Goal: Transaction & Acquisition: Purchase product/service

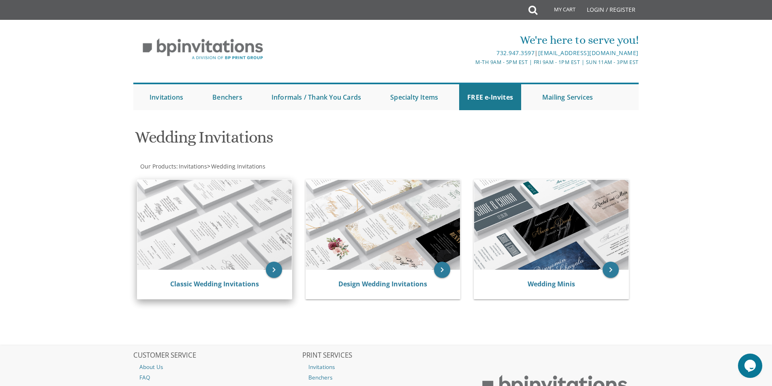
click at [228, 244] on img at bounding box center [214, 225] width 154 height 90
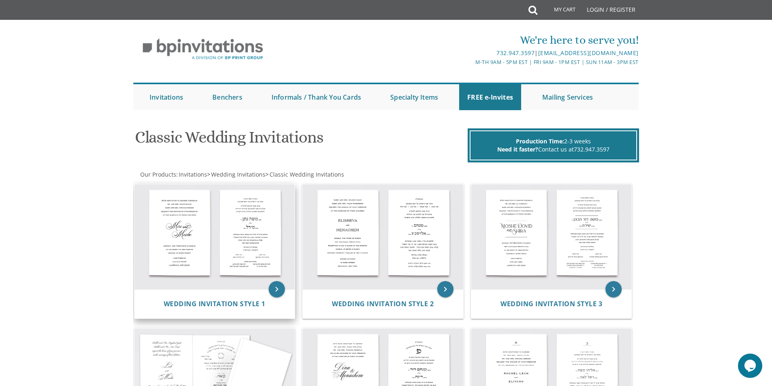
click at [249, 245] on img at bounding box center [215, 236] width 160 height 105
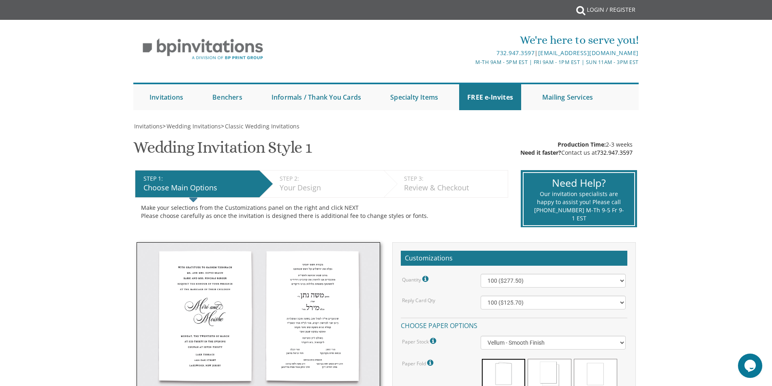
scroll to position [122, 0]
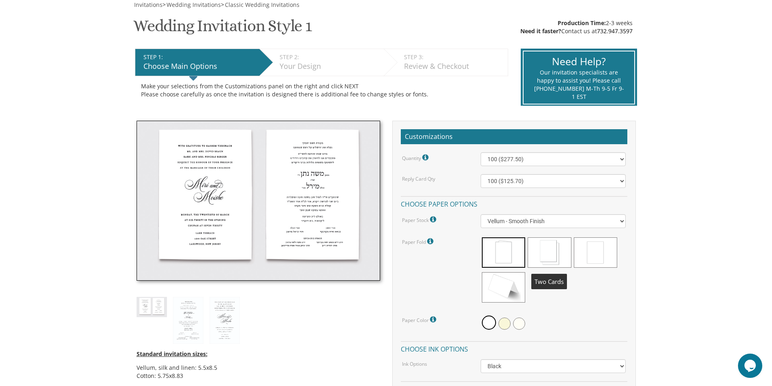
drag, startPoint x: 554, startPoint y: 250, endPoint x: 438, endPoint y: 239, distance: 117.2
click at [438, 239] on div "Paper Fold Please note: Cotton double sided cards are slightly cheaper than the…" at bounding box center [435, 241] width 79 height 11
click at [431, 242] on icon at bounding box center [431, 241] width 8 height 7
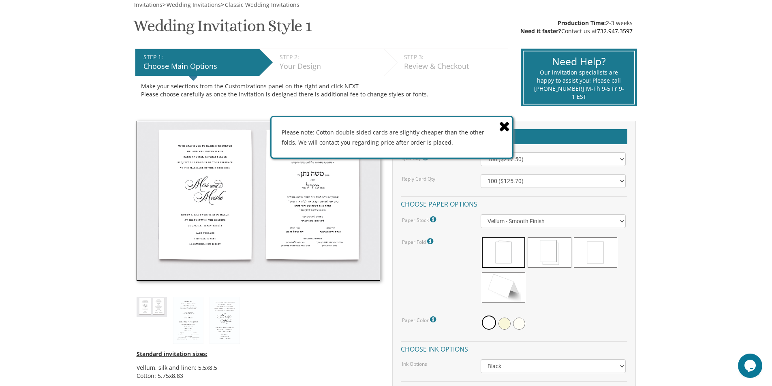
click at [500, 122] on icon at bounding box center [504, 126] width 11 height 14
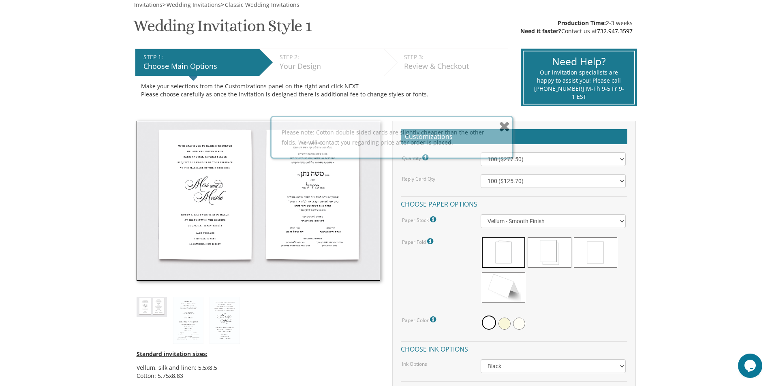
click at [555, 250] on span at bounding box center [549, 252] width 43 height 30
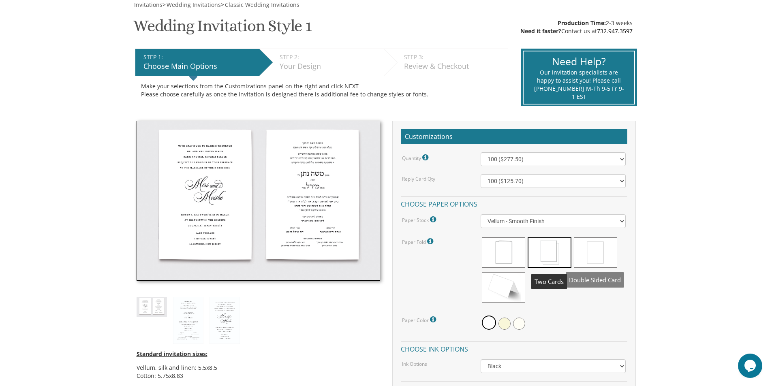
click at [600, 248] on span at bounding box center [595, 252] width 43 height 30
click at [503, 287] on span at bounding box center [503, 287] width 43 height 30
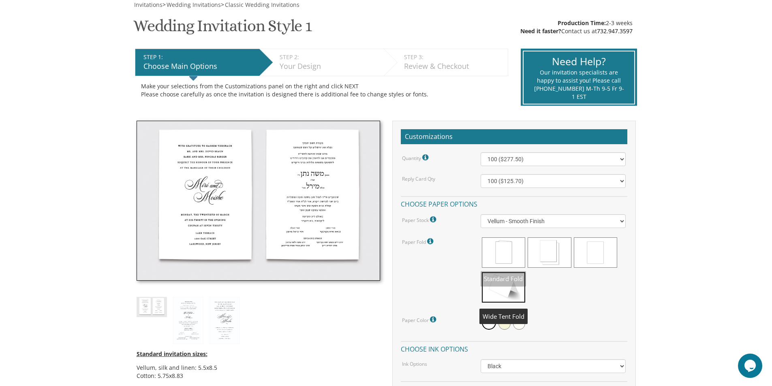
click at [505, 259] on span at bounding box center [503, 252] width 43 height 30
drag, startPoint x: 505, startPoint y: 259, endPoint x: 515, endPoint y: 294, distance: 37.0
click at [515, 294] on span at bounding box center [503, 287] width 43 height 30
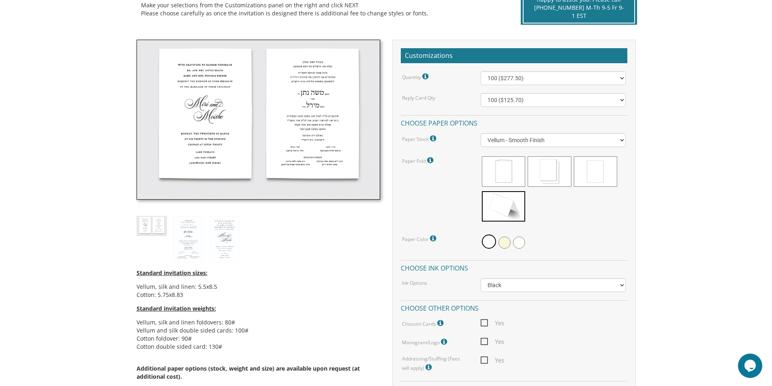
scroll to position [284, 0]
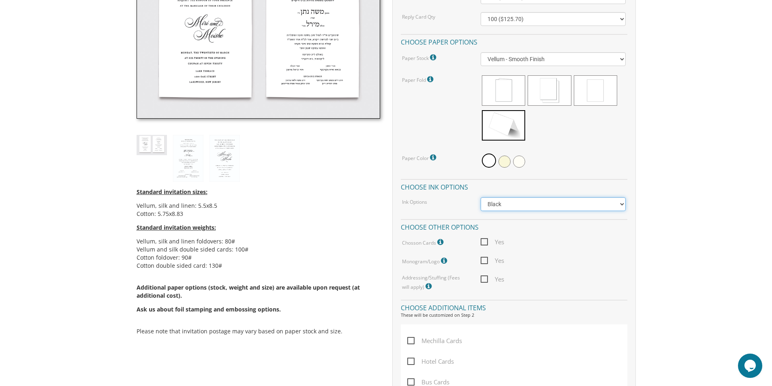
click at [497, 204] on select "Black Colored Ink ($65.00) Black + One Color ($211.00) Two Colors ($265.00)" at bounding box center [553, 204] width 145 height 14
click at [558, 286] on div "Addressing/Stuffing (Fees will apply) Additional Fees will apply. Please speak …" at bounding box center [514, 282] width 236 height 17
click at [484, 241] on span "Yes" at bounding box center [493, 242] width 24 height 10
click at [484, 241] on input "Yes" at bounding box center [483, 241] width 5 height 5
checkbox input "true"
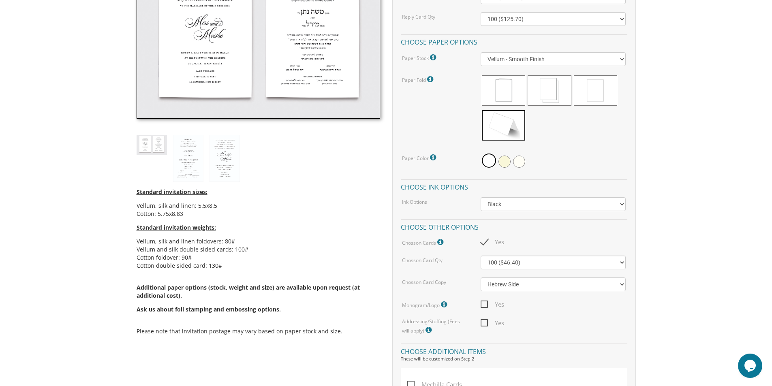
click at [548, 242] on div "Yes" at bounding box center [553, 242] width 157 height 10
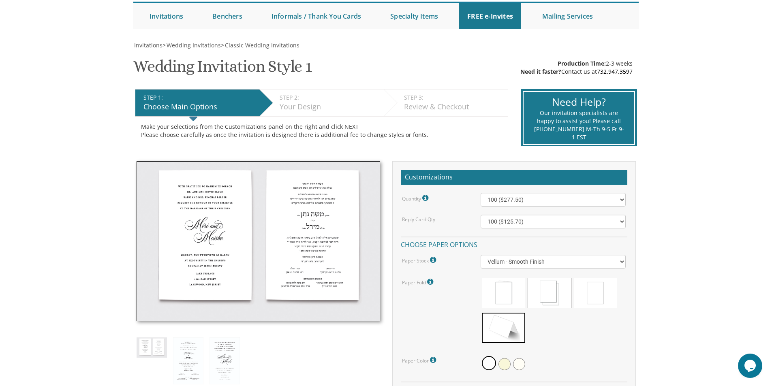
scroll to position [122, 0]
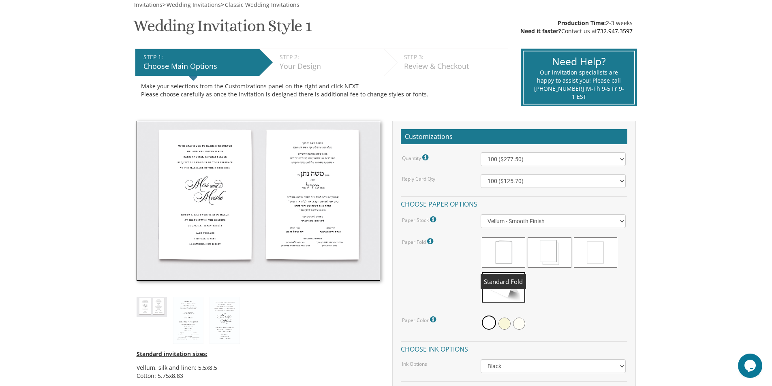
drag, startPoint x: 503, startPoint y: 247, endPoint x: 499, endPoint y: 253, distance: 7.1
click at [499, 253] on span at bounding box center [503, 252] width 43 height 30
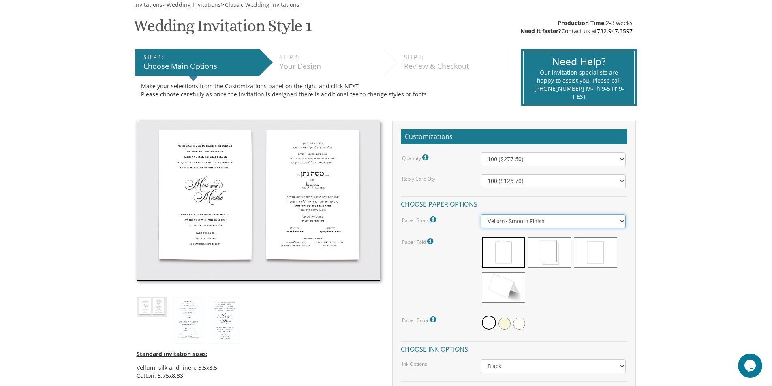
click at [528, 226] on select "Vellum - Smooth Finish Linen - Subtle Embossed Crosshatch Texture Silk - Soft, …" at bounding box center [553, 221] width 145 height 14
click at [527, 221] on select "Vellum - Smooth Finish Linen - Subtle Embossed Crosshatch Texture Silk - Soft, …" at bounding box center [553, 221] width 145 height 14
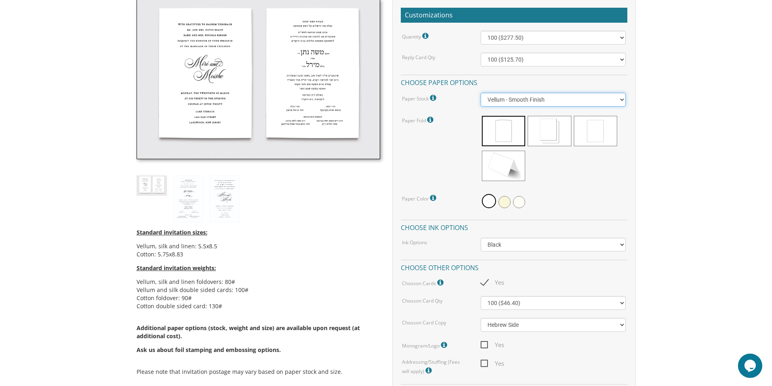
scroll to position [324, 0]
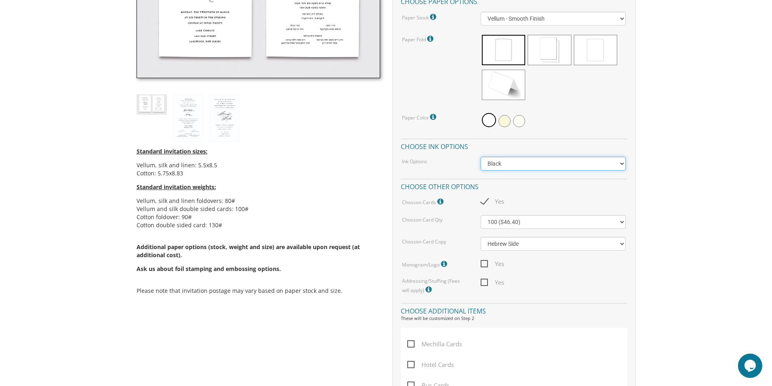
click at [507, 161] on select "Black Colored Ink ($65.00) Black + One Color ($211.00) Two Colors ($265.00)" at bounding box center [553, 164] width 145 height 14
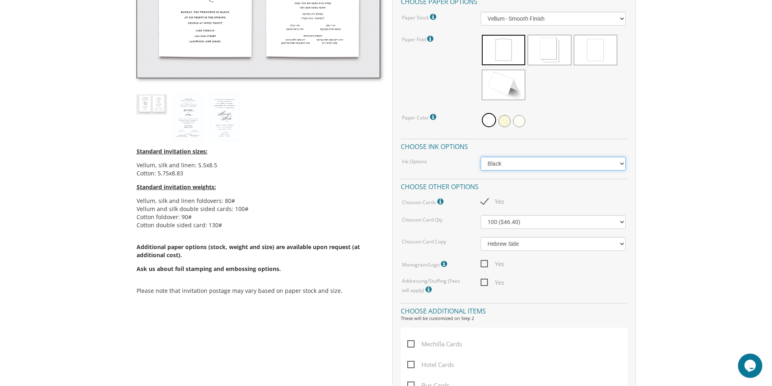
click at [507, 161] on select "Black Colored Ink ($65.00) Black + One Color ($211.00) Two Colors ($265.00)" at bounding box center [553, 164] width 145 height 14
click at [744, 224] on body "My Cart {{shoppingcart.totalQuantityDisplay}} Total: {{shoppingcart.subtotal}} …" at bounding box center [386, 279] width 772 height 1206
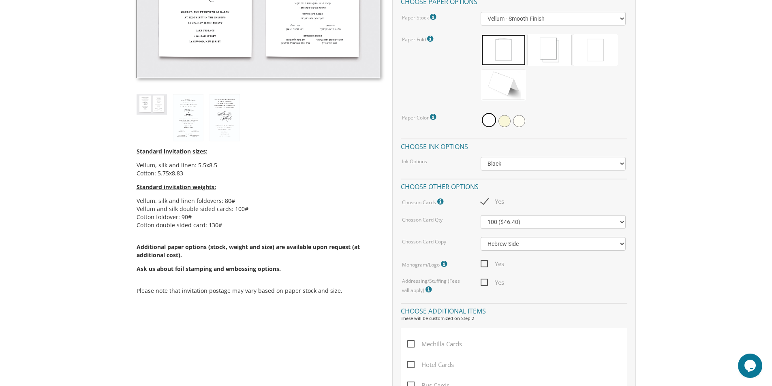
scroll to position [486, 0]
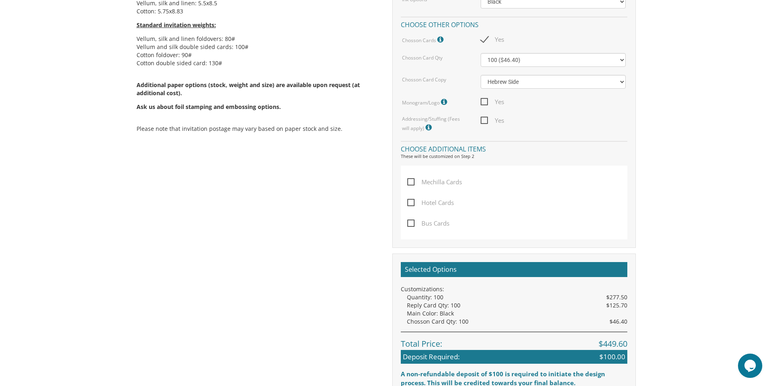
click at [417, 220] on span "Bus Cards" at bounding box center [428, 223] width 42 height 10
click at [413, 220] on input "Bus Cards" at bounding box center [409, 222] width 5 height 5
checkbox input "true"
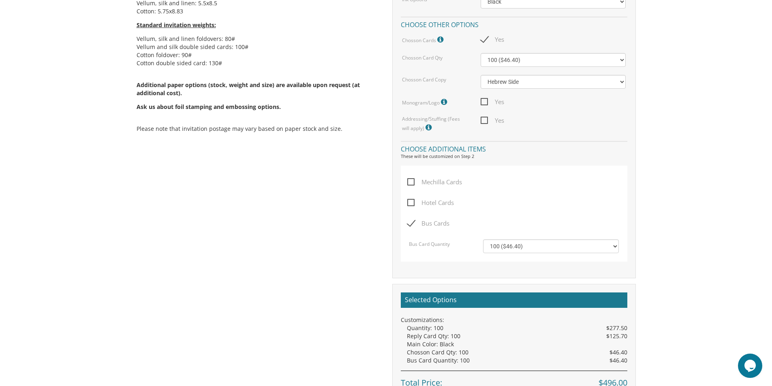
click at [410, 202] on span "Hotel Cards" at bounding box center [430, 203] width 47 height 10
click at [410, 202] on input "Hotel Cards" at bounding box center [409, 201] width 5 height 5
checkbox input "true"
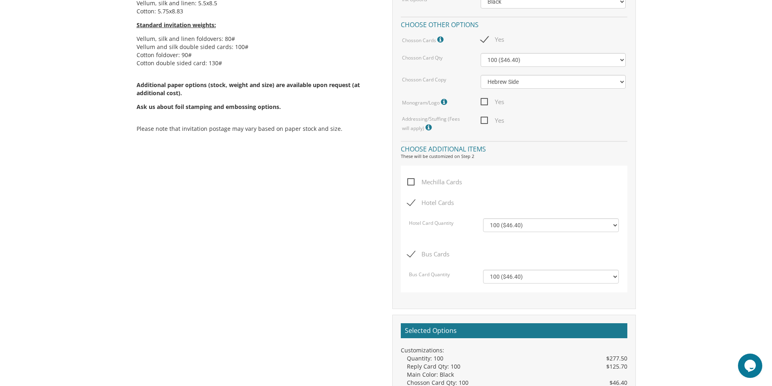
click at [414, 181] on span "Mechilla Cards" at bounding box center [434, 182] width 55 height 10
click at [413, 181] on input "Mechilla Cards" at bounding box center [409, 181] width 5 height 5
checkbox input "true"
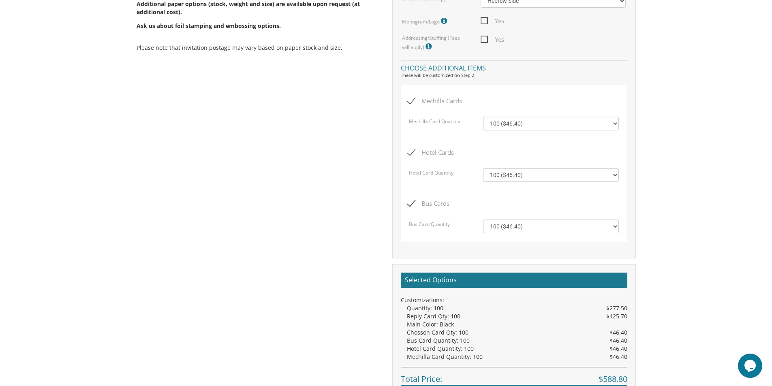
scroll to position [527, 0]
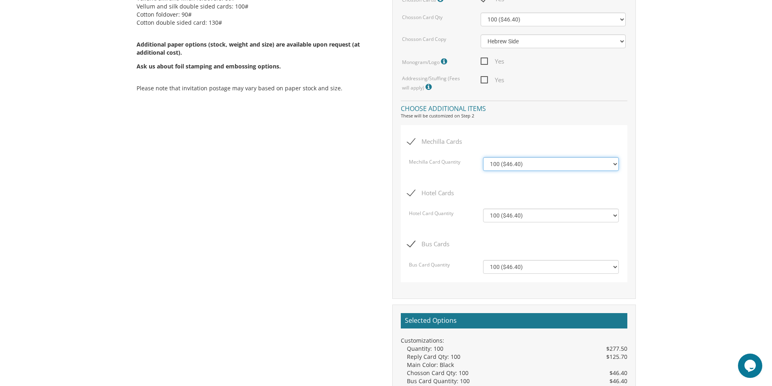
click at [510, 169] on select "100 ($46.40) 200 ($55.20) 300 ($61.85) 400 ($70.60) 500 ($77.20)" at bounding box center [551, 164] width 136 height 14
click at [509, 167] on select "100 ($46.40) 200 ($55.20) 300 ($61.85) 400 ($70.60) 500 ($77.20)" at bounding box center [551, 164] width 136 height 14
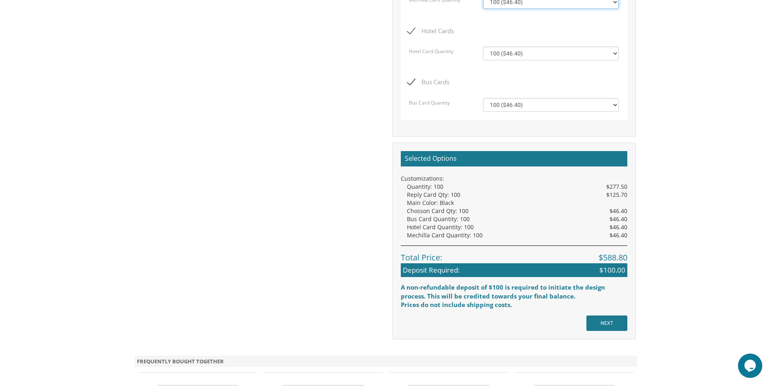
scroll to position [567, 0]
